Goal: Information Seeking & Learning: Find specific fact

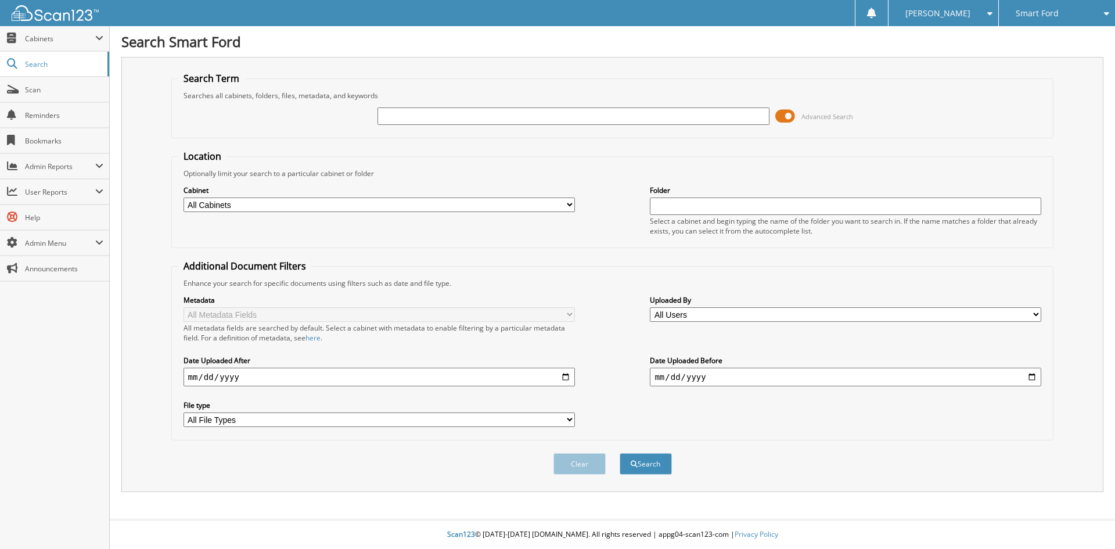
type input "B"
type input "316898A"
click at [620, 453] on button "Search" at bounding box center [646, 463] width 52 height 21
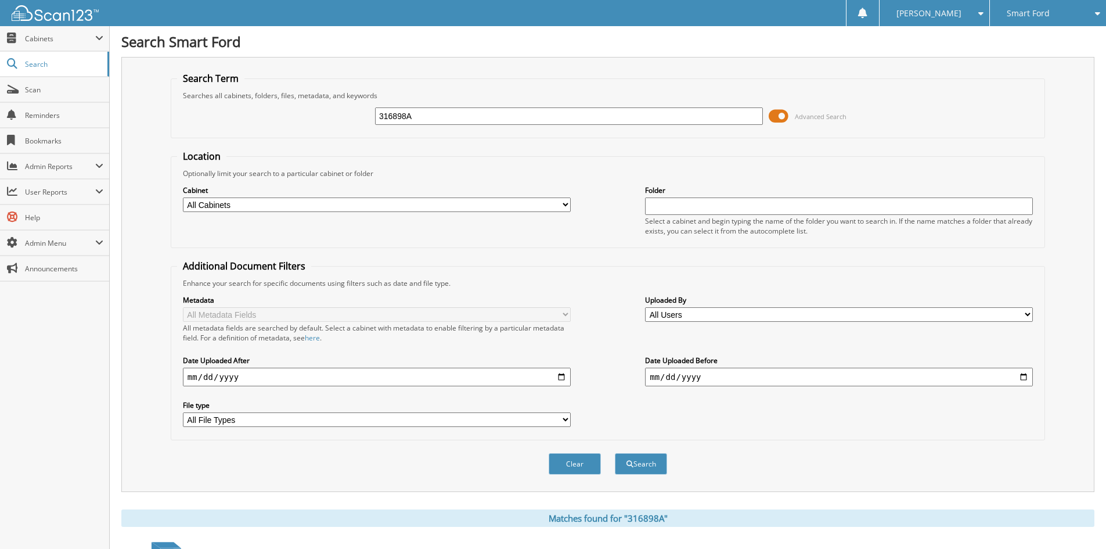
click at [776, 118] on span at bounding box center [779, 115] width 20 height 17
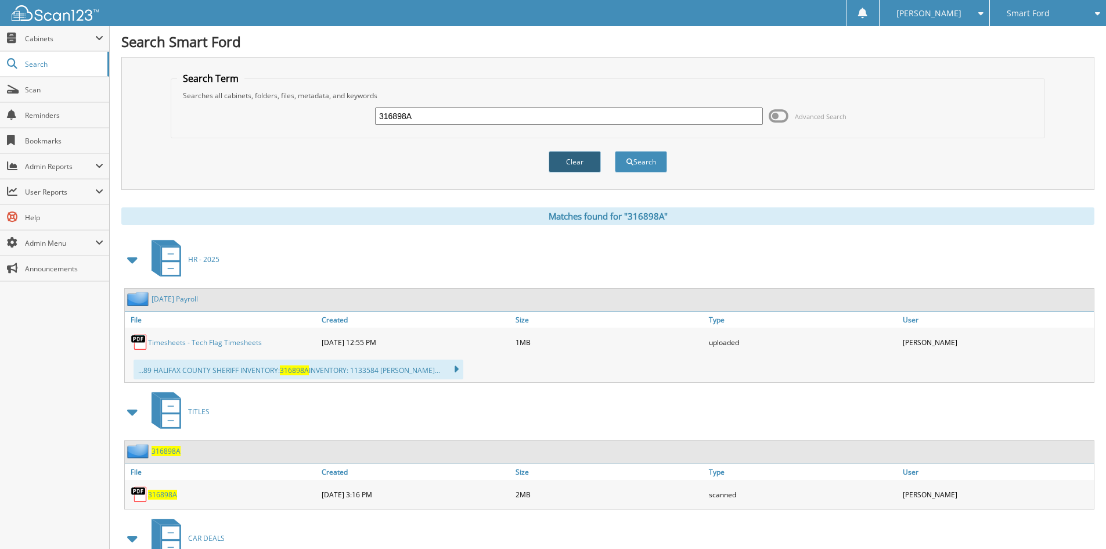
click at [577, 160] on button "Clear" at bounding box center [575, 161] width 52 height 21
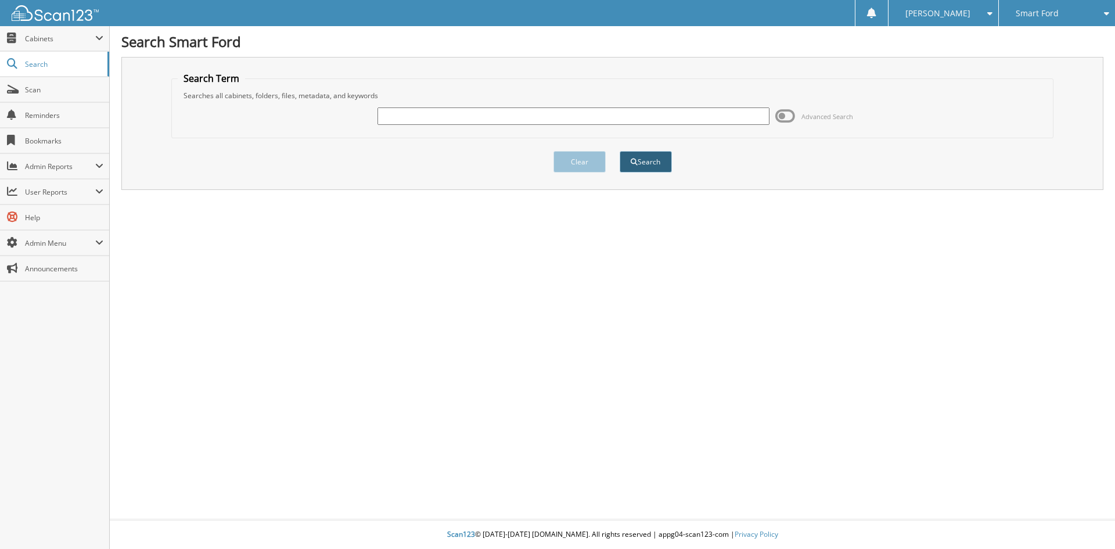
click at [651, 164] on button "Search" at bounding box center [646, 161] width 52 height 21
click at [416, 113] on input "text" at bounding box center [572, 115] width 391 height 17
type input "316898A"
click at [620, 151] on button "Search" at bounding box center [646, 161] width 52 height 21
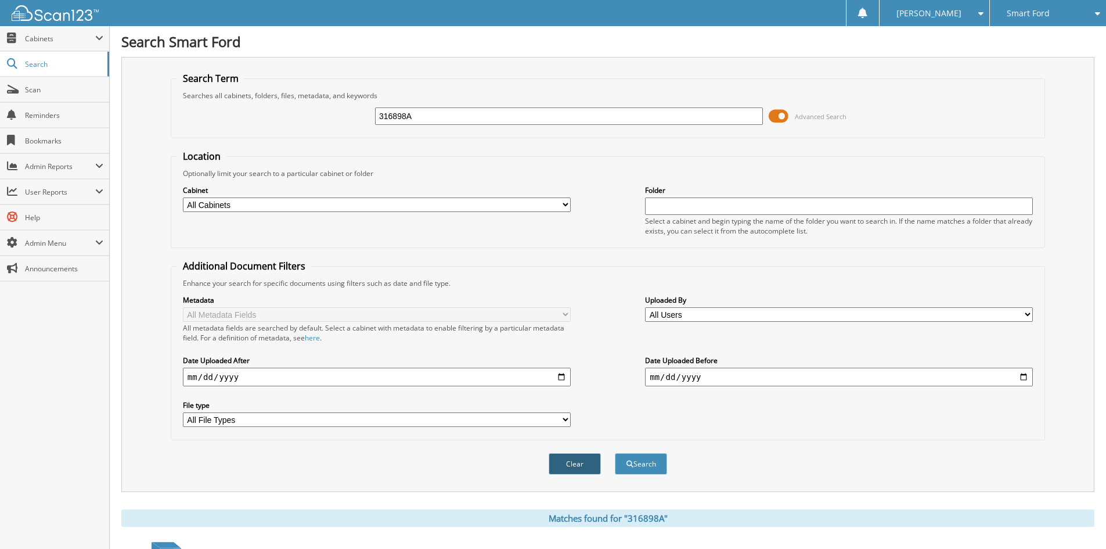
click at [569, 465] on button "Clear" at bounding box center [575, 463] width 52 height 21
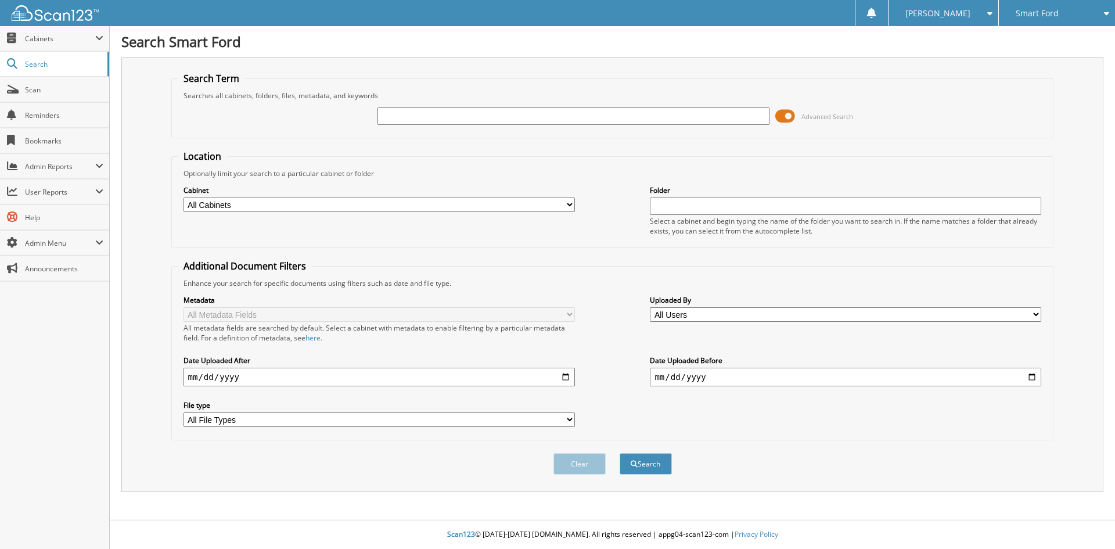
click at [458, 112] on input "text" at bounding box center [572, 115] width 391 height 17
type input "B54237"
click at [620, 453] on button "Search" at bounding box center [646, 463] width 52 height 21
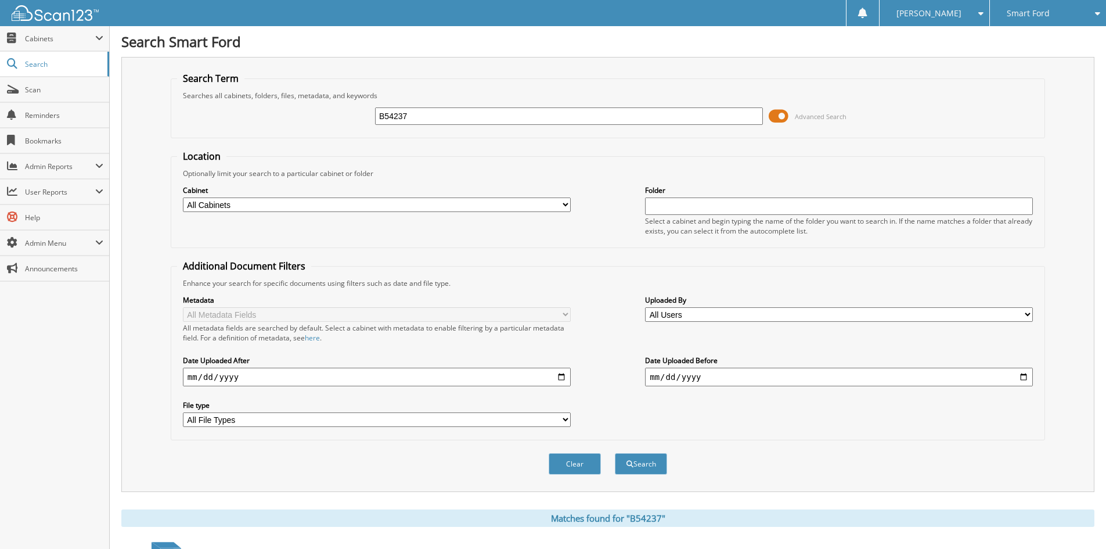
click at [457, 117] on input "B54237" at bounding box center [569, 115] width 388 height 17
type input "B"
drag, startPoint x: 457, startPoint y: 117, endPoint x: 448, endPoint y: 117, distance: 8.7
click at [448, 117] on input "August" at bounding box center [569, 115] width 388 height 17
type input "August 2025"
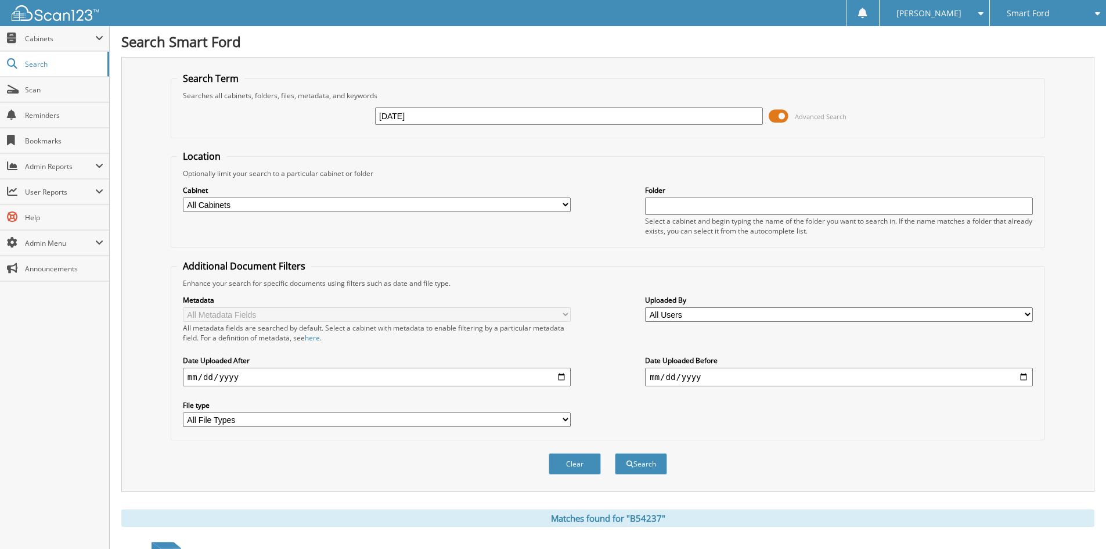
click at [615, 453] on button "Search" at bounding box center [641, 463] width 52 height 21
click at [779, 115] on span at bounding box center [779, 115] width 20 height 17
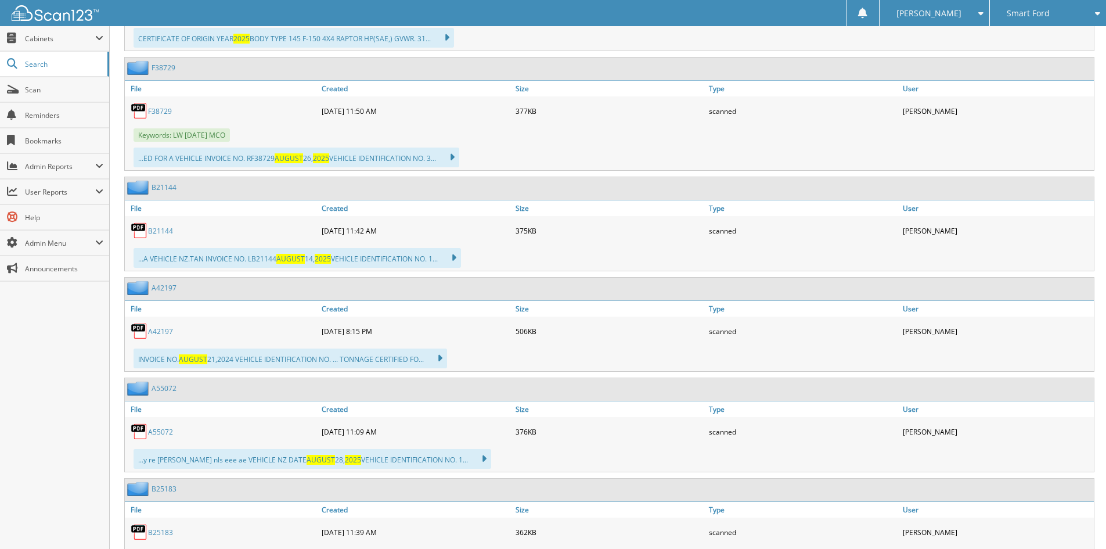
scroll to position [3426, 0]
